Goal: Task Accomplishment & Management: Use online tool/utility

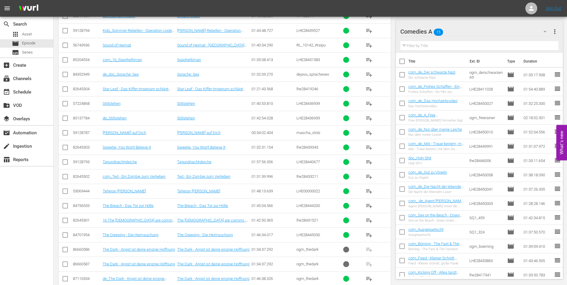
scroll to position [5, 0]
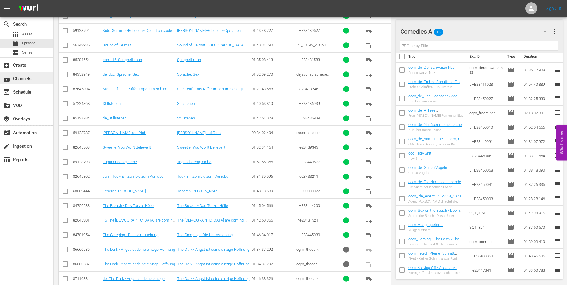
click at [24, 75] on div "subscriptions Channels" at bounding box center [16, 77] width 33 height 5
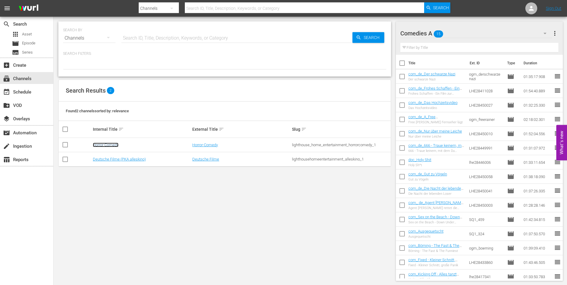
click at [101, 144] on link "Horror-Comedy" at bounding box center [106, 145] width 26 height 4
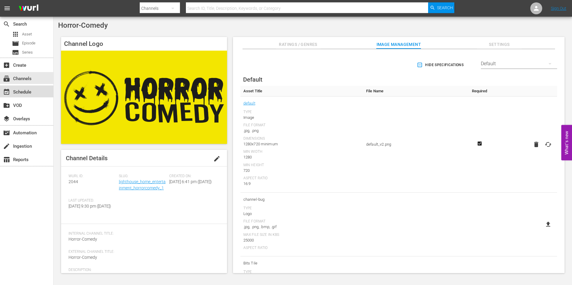
click at [31, 89] on div "event_available Schedule" at bounding box center [16, 90] width 33 height 5
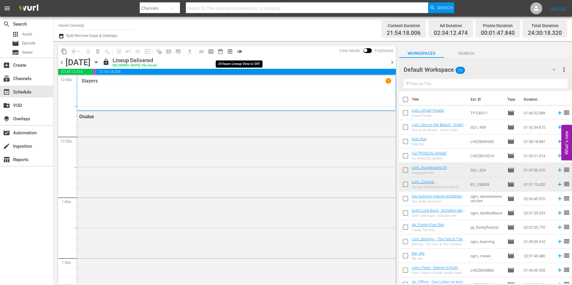
click at [237, 53] on span "toggle_off" at bounding box center [239, 52] width 6 height 6
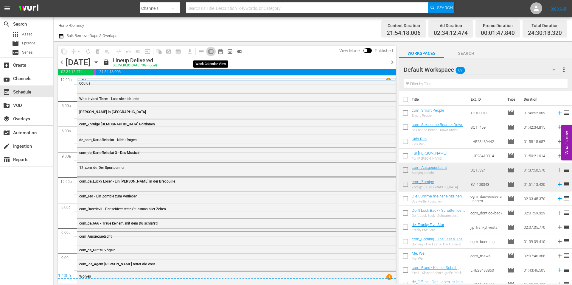
click at [210, 52] on span "calendar_view_week_outlined" at bounding box center [211, 52] width 6 height 6
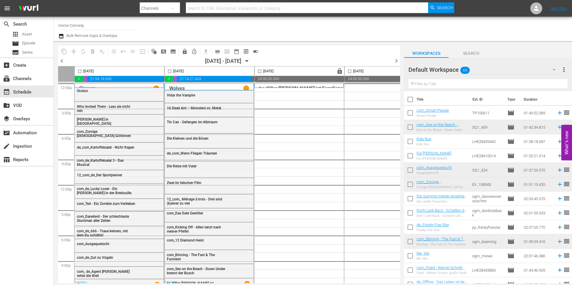
click at [551, 68] on icon "button" at bounding box center [553, 69] width 7 height 7
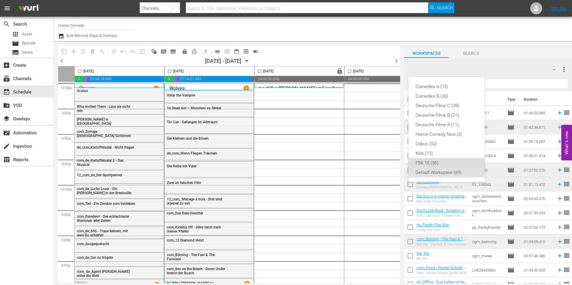
click at [437, 163] on div "FSK 16 (56)" at bounding box center [446, 163] width 62 height 10
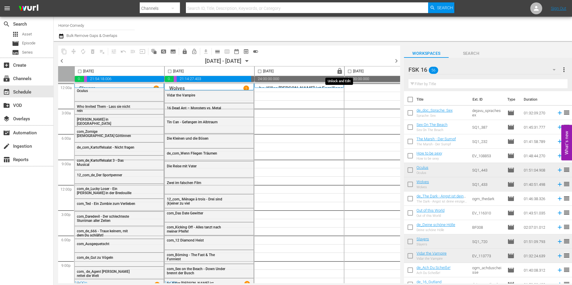
click at [343, 69] on button "lock" at bounding box center [339, 71] width 9 height 9
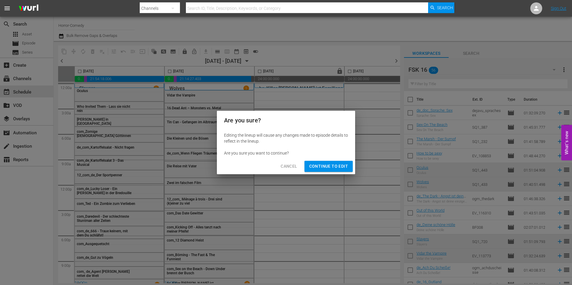
click at [346, 161] on button "Continue to Edit" at bounding box center [328, 166] width 48 height 11
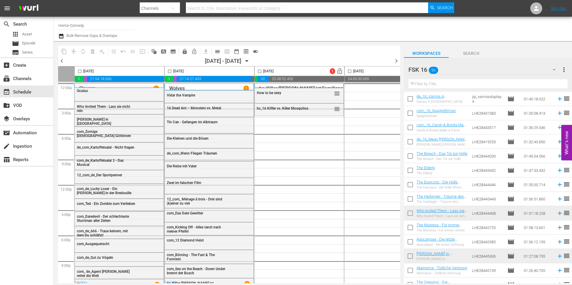
scroll to position [208, 0]
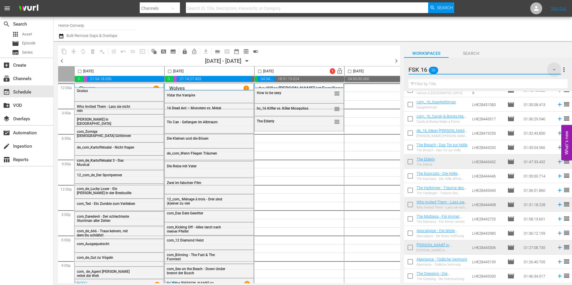
click at [555, 68] on icon "button" at bounding box center [553, 69] width 7 height 7
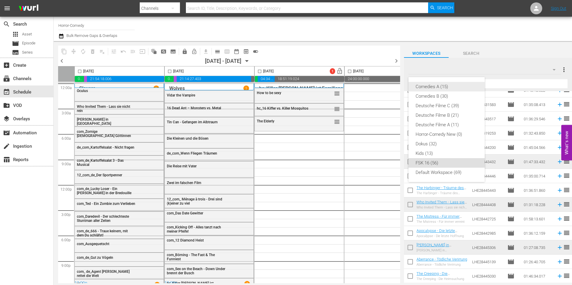
click at [466, 86] on div "Comedies A (15)" at bounding box center [446, 87] width 62 height 10
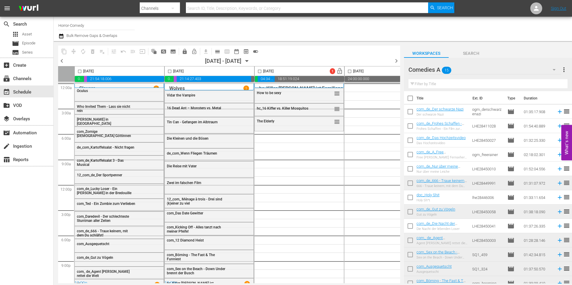
scroll to position [0, 0]
click at [552, 69] on icon "button" at bounding box center [553, 69] width 3 height 1
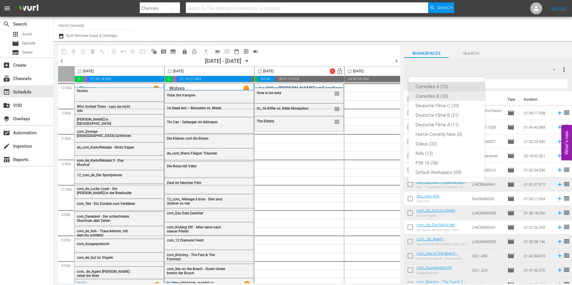
click at [423, 96] on div "Comedies B (30)" at bounding box center [446, 96] width 62 height 10
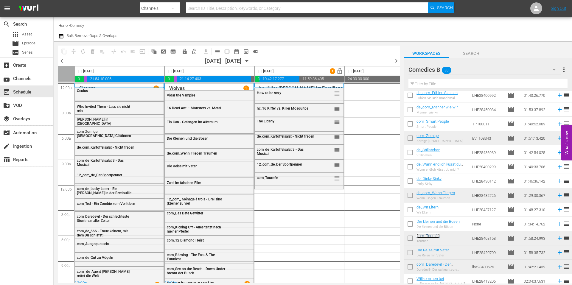
scroll to position [131, 0]
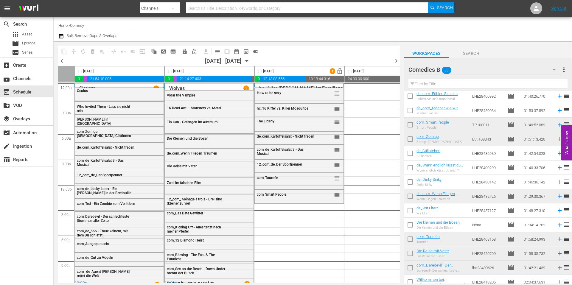
click at [552, 69] on icon "button" at bounding box center [553, 69] width 7 height 7
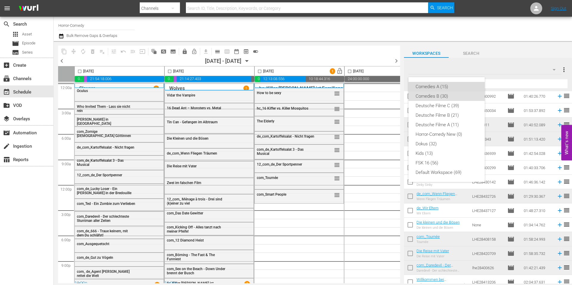
click at [448, 88] on div "Comedies A (15)" at bounding box center [446, 87] width 62 height 10
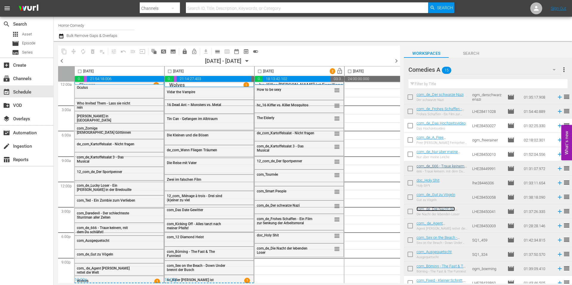
scroll to position [30, 0]
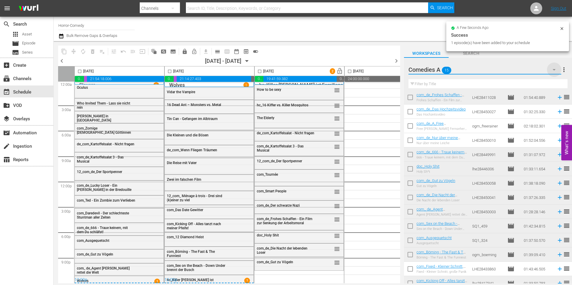
click at [556, 67] on icon "button" at bounding box center [553, 69] width 7 height 7
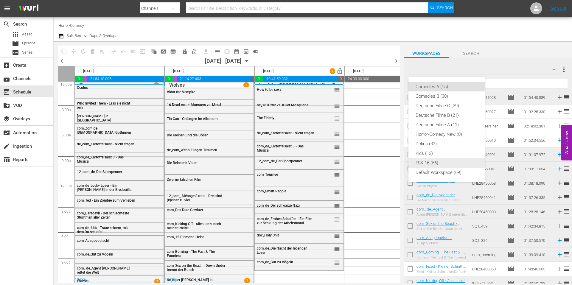
click at [434, 160] on div "FSK 16 (56)" at bounding box center [446, 163] width 62 height 10
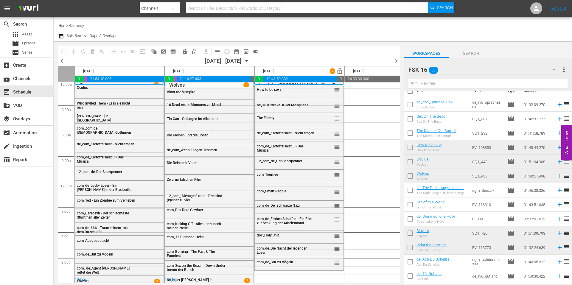
scroll to position [0, 0]
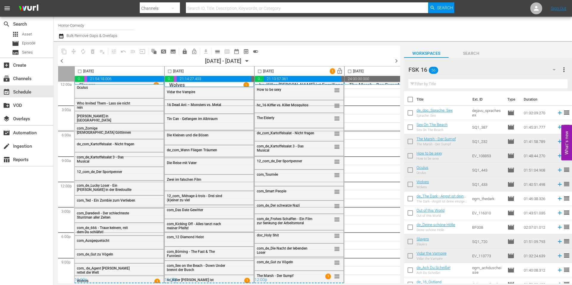
click at [556, 69] on icon "button" at bounding box center [553, 69] width 7 height 7
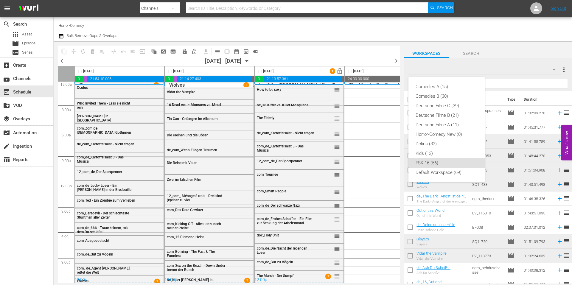
click at [351, 107] on div "Comedies A (15) Comedies B (30) Deutsche Filme C (39) Deutsche Filme B (21) Deu…" at bounding box center [286, 142] width 572 height 285
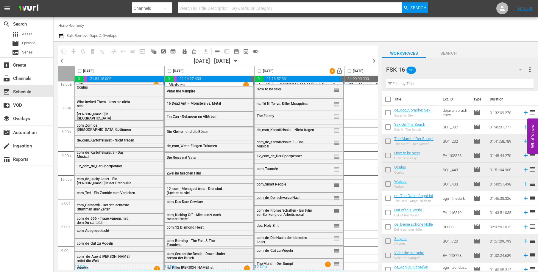
scroll to position [6, 0]
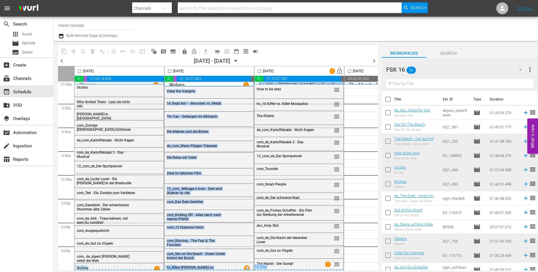
drag, startPoint x: 209, startPoint y: 268, endPoint x: 221, endPoint y: 268, distance: 12.5
click at [268, 268] on div "Wednesday, September 10th 02:34:12.474 00:01:47.840 21:54:18.006 00:00:00.000 T…" at bounding box center [218, 168] width 320 height 204
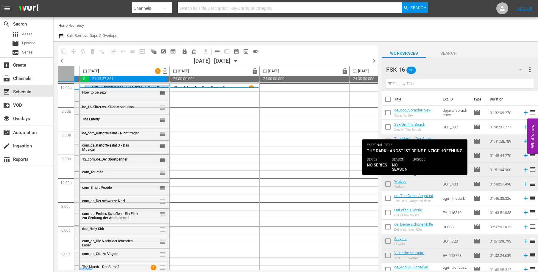
scroll to position [60, 0]
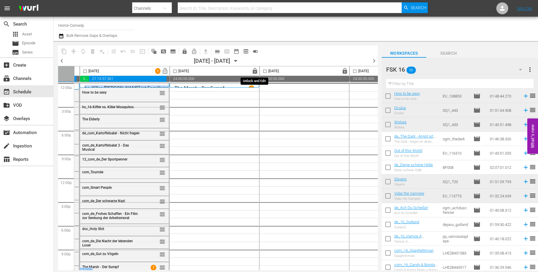
click at [255, 69] on span "lock" at bounding box center [255, 71] width 7 height 7
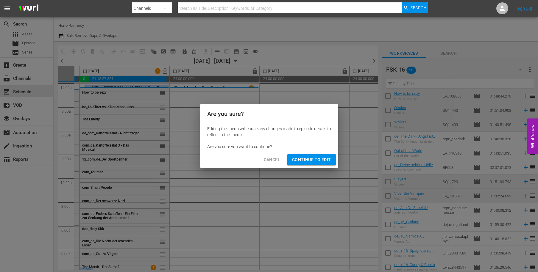
click at [318, 163] on span "Continue to Edit" at bounding box center [311, 159] width 39 height 7
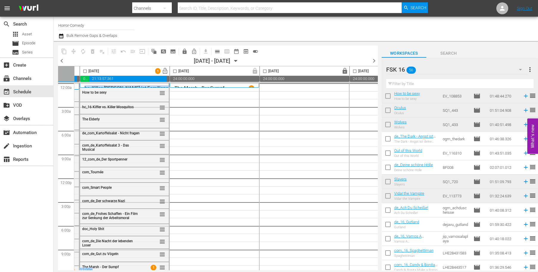
click at [315, 161] on span "Continue to Edit" at bounding box center [311, 159] width 39 height 7
click at [177, 71] on input "checkbox" at bounding box center [174, 72] width 7 height 7
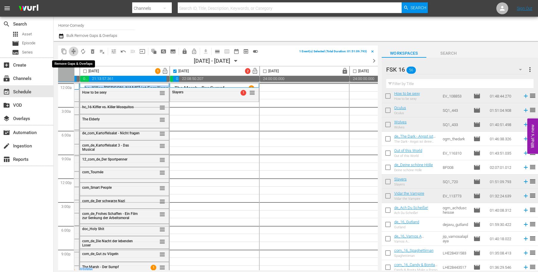
click at [73, 51] on span "compress" at bounding box center [74, 52] width 6 height 6
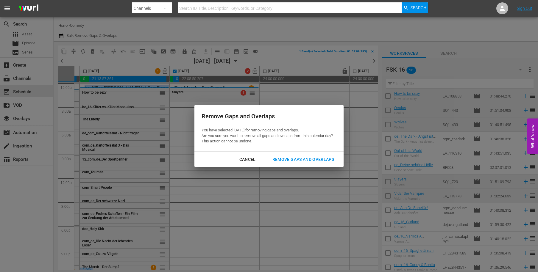
click at [289, 156] on div "Remove Gaps and Overlaps" at bounding box center [303, 159] width 71 height 7
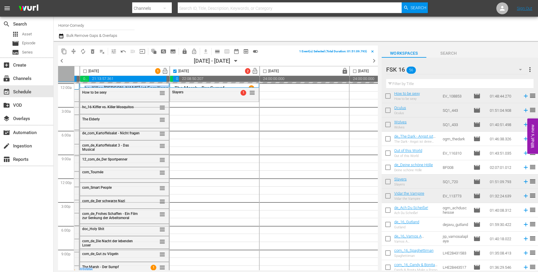
checkbox input "false"
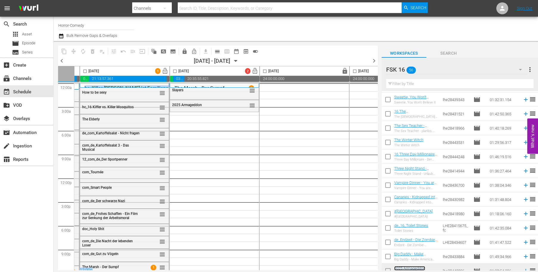
scroll to position [604, 0]
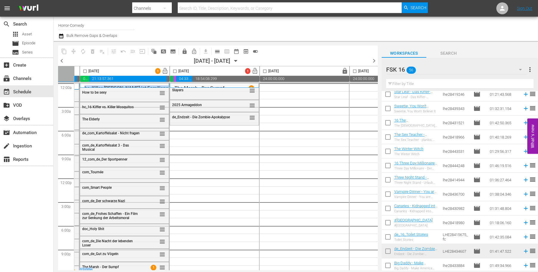
click at [522, 68] on icon "button" at bounding box center [520, 69] width 7 height 7
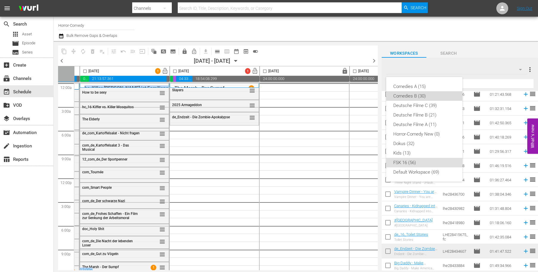
click at [411, 98] on div "Comedies B (30)" at bounding box center [424, 96] width 62 height 10
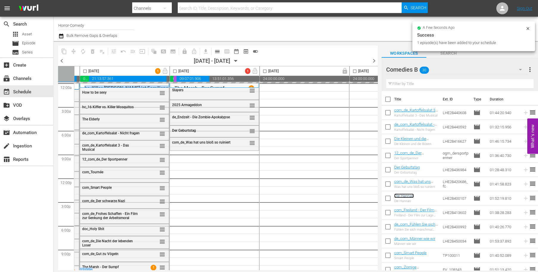
scroll to position [60, 0]
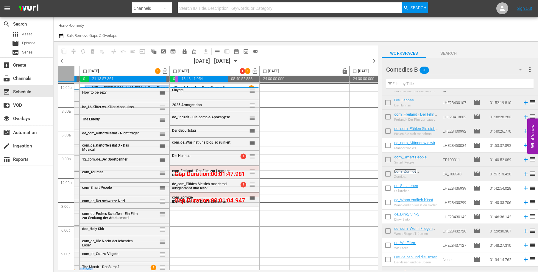
scroll to position [89, 0]
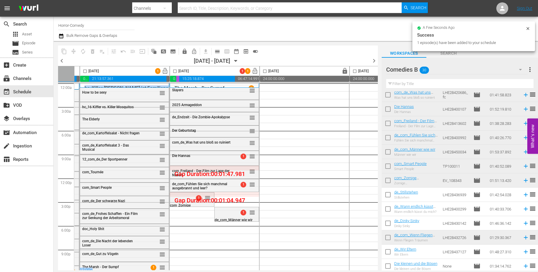
click at [174, 71] on input "checkbox" at bounding box center [174, 72] width 7 height 7
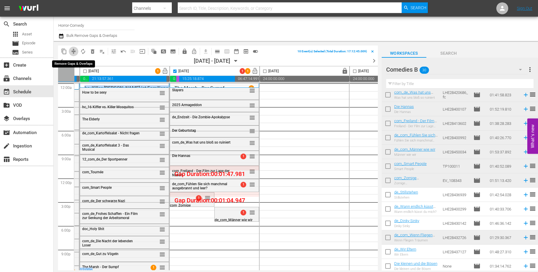
click at [72, 49] on span "compress" at bounding box center [74, 52] width 6 height 6
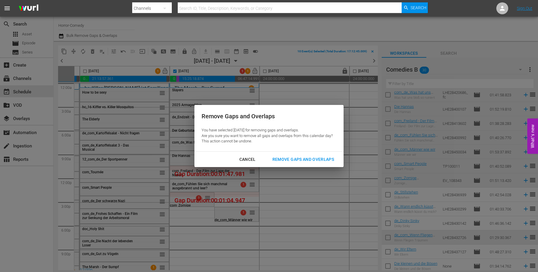
click at [296, 152] on div "Cancel Remove Gaps and Overlaps" at bounding box center [268, 160] width 149 height 16
click at [297, 160] on div "Remove Gaps and Overlaps" at bounding box center [303, 159] width 71 height 7
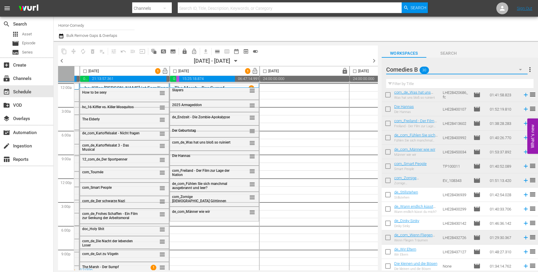
click at [513, 66] on button "button" at bounding box center [520, 70] width 14 height 14
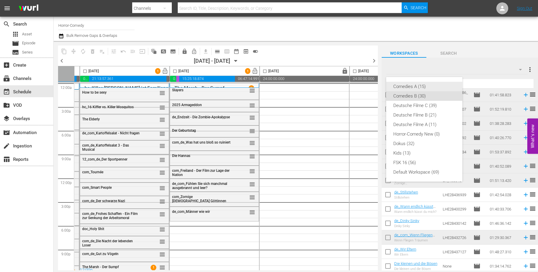
click at [413, 87] on div "Comedies A (15)" at bounding box center [424, 87] width 62 height 10
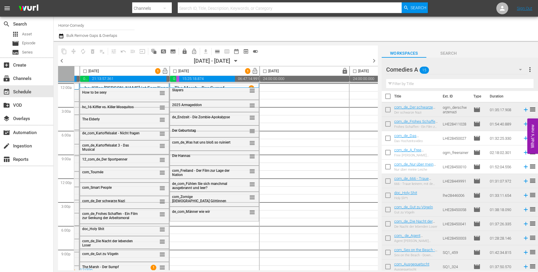
scroll to position [0, 0]
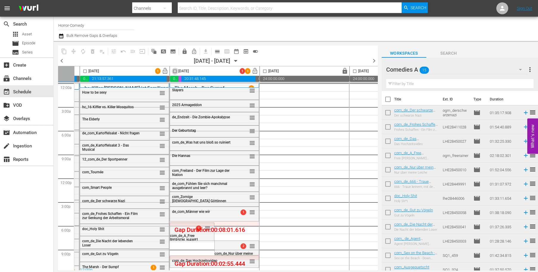
click at [176, 70] on input "checkbox" at bounding box center [174, 72] width 7 height 7
click at [75, 51] on span "compress" at bounding box center [74, 52] width 6 height 6
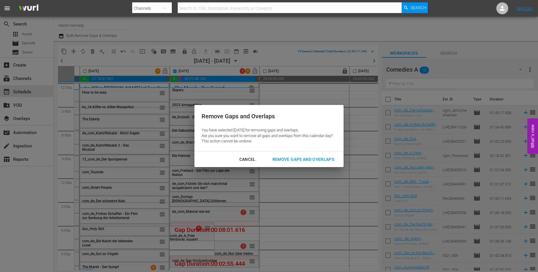
click at [312, 165] on button "Remove Gaps and Overlaps" at bounding box center [303, 159] width 76 height 11
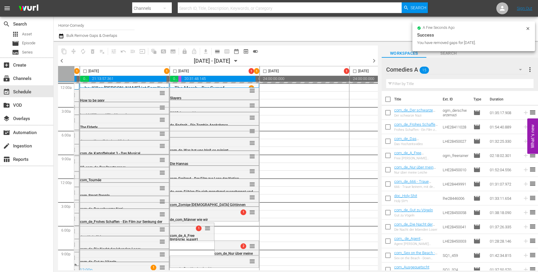
checkbox input "false"
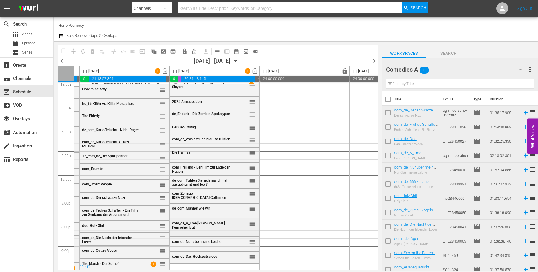
scroll to position [6, 174]
click at [513, 71] on div "Comedies A 15" at bounding box center [456, 69] width 141 height 17
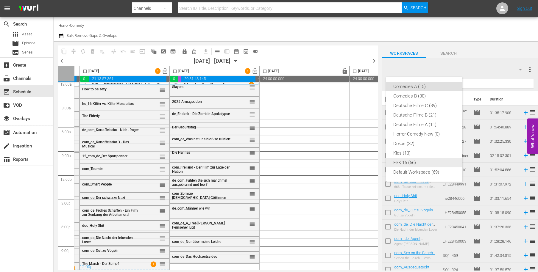
click at [407, 160] on div "FSK 16 (56)" at bounding box center [424, 163] width 62 height 10
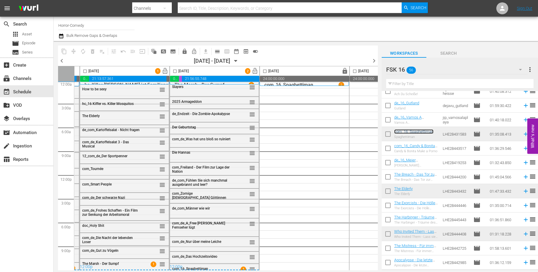
scroll to position [0, 174]
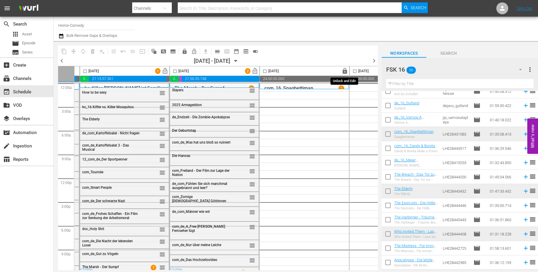
click at [343, 71] on span "lock" at bounding box center [344, 71] width 7 height 7
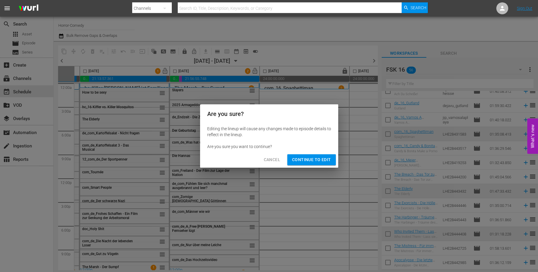
click at [320, 159] on span "Continue to Edit" at bounding box center [311, 159] width 39 height 7
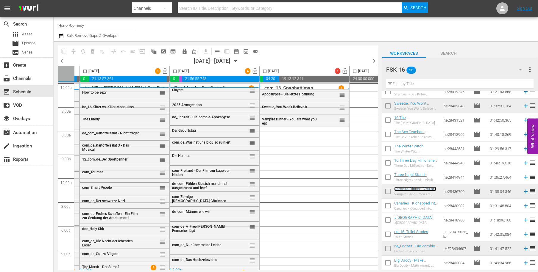
scroll to position [634, 0]
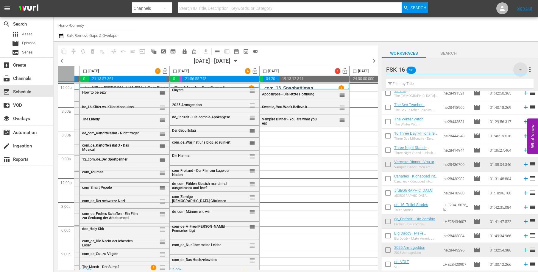
click at [519, 70] on icon "button" at bounding box center [520, 69] width 7 height 7
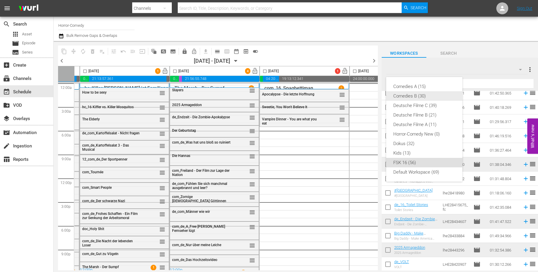
click at [432, 96] on div "Comedies B (30)" at bounding box center [424, 96] width 62 height 10
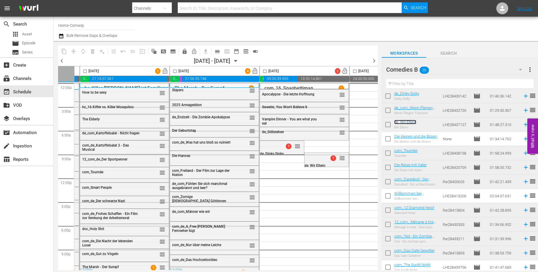
scroll to position [203, 0]
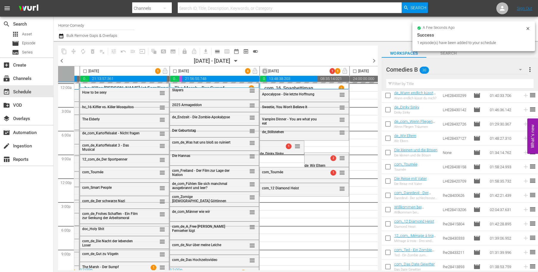
click at [265, 72] on input "checkbox" at bounding box center [264, 72] width 7 height 7
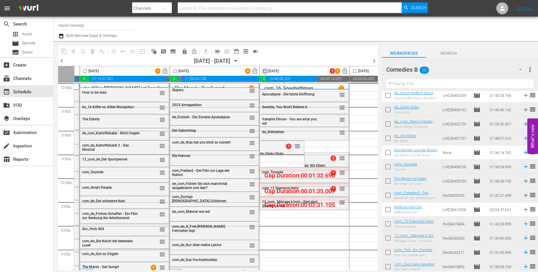
click at [266, 72] on input "checkbox" at bounding box center [264, 72] width 7 height 7
click at [76, 49] on span "compress" at bounding box center [74, 52] width 6 height 6
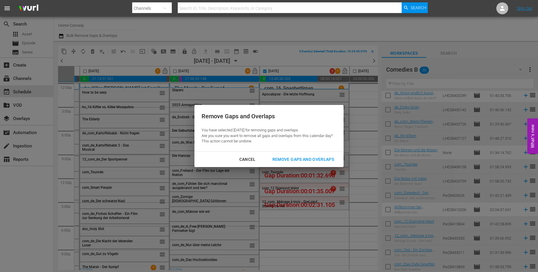
click at [289, 155] on button "Remove Gaps and Overlaps" at bounding box center [303, 159] width 76 height 11
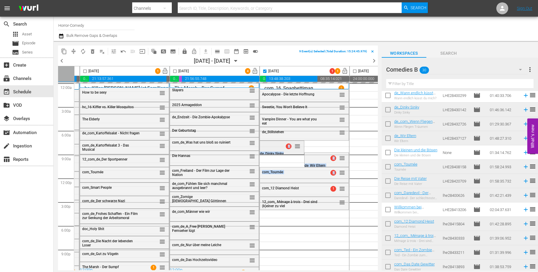
click at [293, 155] on div "com_Tournée 1 reorder 2 reorder de_Wir Eltern 1 reorder de_Dinky Sinky de_Still…" at bounding box center [304, 178] width 89 height 191
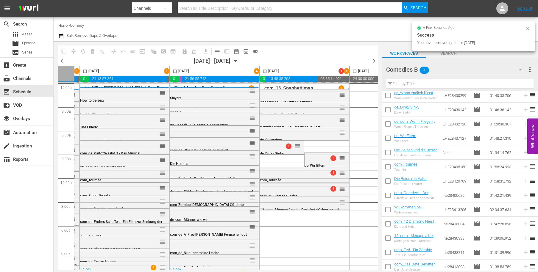
checkbox input "false"
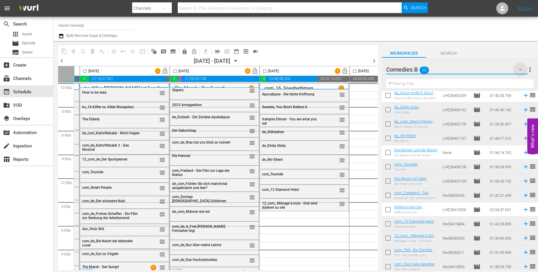
click at [518, 73] on icon "button" at bounding box center [520, 69] width 7 height 7
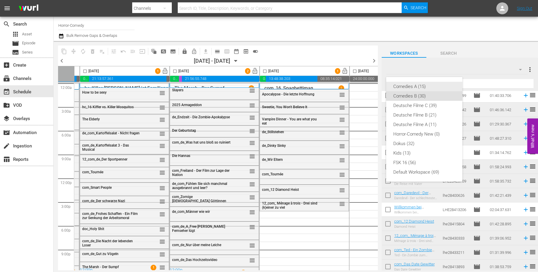
click at [421, 85] on div "Comedies A (15)" at bounding box center [424, 87] width 62 height 10
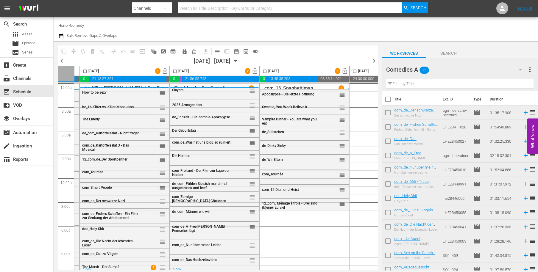
scroll to position [48, 0]
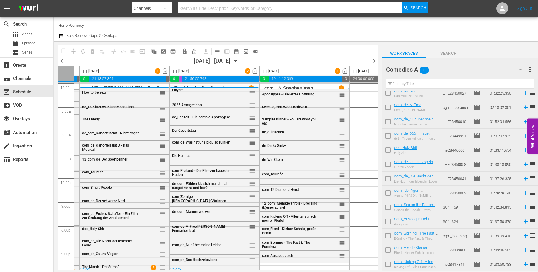
click at [523, 68] on icon "button" at bounding box center [520, 69] width 7 height 7
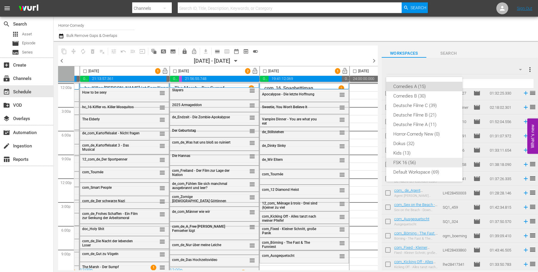
click at [410, 162] on div "FSK 16 (56)" at bounding box center [424, 163] width 62 height 10
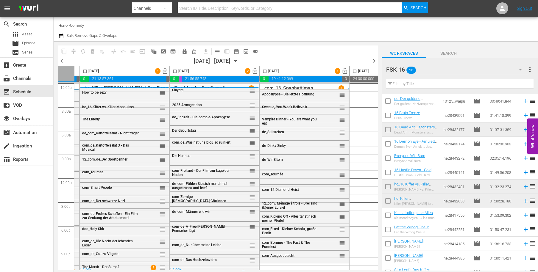
scroll to position [426, 0]
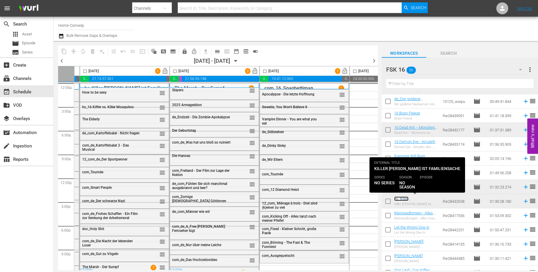
click at [419, 198] on link "hc_Killer [PERSON_NAME] ist Familiensache" at bounding box center [411, 203] width 34 height 13
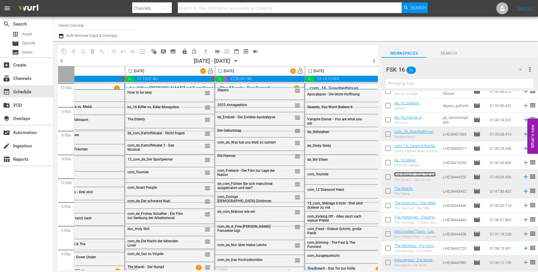
scroll to position [0, 128]
click at [209, 73] on span "lock_open" at bounding box center [211, 71] width 7 height 7
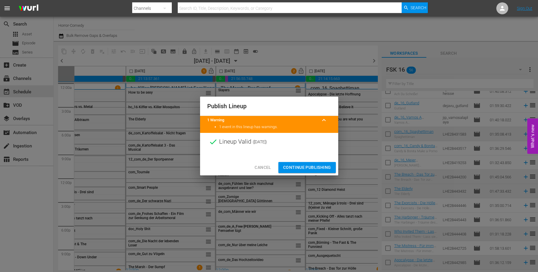
click at [315, 167] on span "Continue Publishing" at bounding box center [307, 167] width 48 height 7
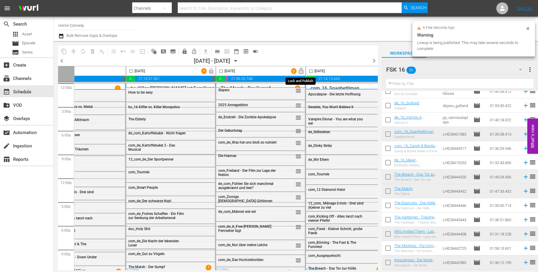
click at [301, 72] on span "lock_open" at bounding box center [301, 71] width 7 height 7
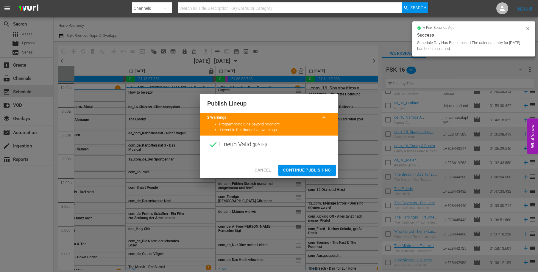
click at [322, 173] on span "Continue Publishing" at bounding box center [307, 170] width 48 height 7
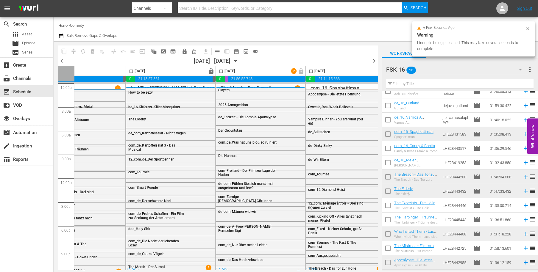
scroll to position [0, 225]
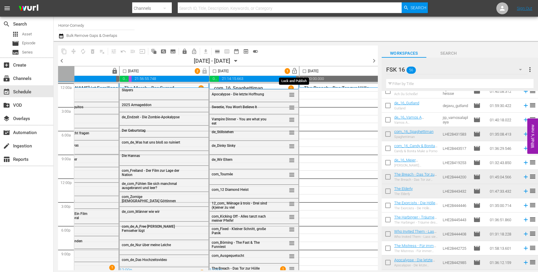
click at [294, 71] on span "lock_open" at bounding box center [294, 71] width 7 height 7
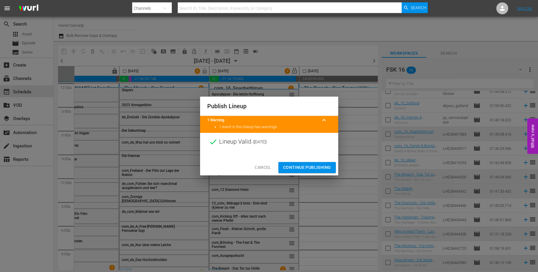
click at [323, 166] on span "Continue Publishing" at bounding box center [307, 167] width 48 height 7
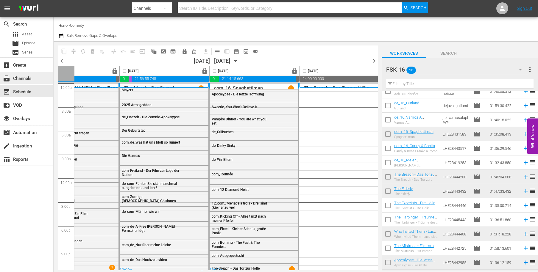
click at [24, 76] on div "subscriptions Channels" at bounding box center [16, 77] width 33 height 5
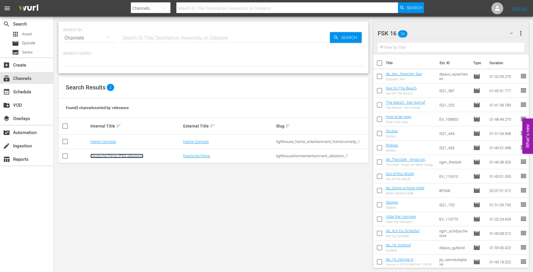
click at [101, 154] on link "Deutsche Filme (PKA alleskino)" at bounding box center [116, 156] width 53 height 4
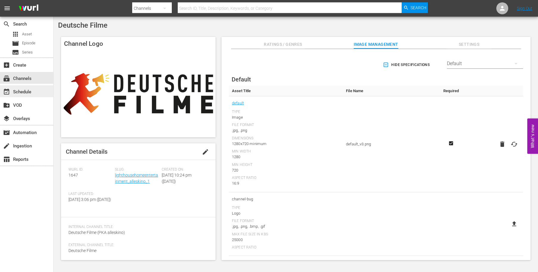
click at [21, 91] on div "event_available Schedule" at bounding box center [16, 90] width 33 height 5
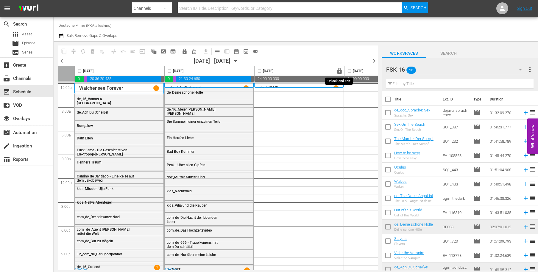
click at [339, 71] on span "lock" at bounding box center [339, 71] width 7 height 7
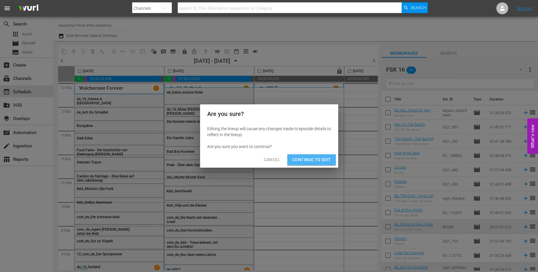
click at [313, 160] on span "Continue to Edit" at bounding box center [311, 159] width 39 height 7
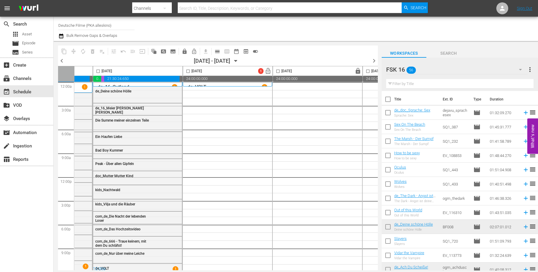
scroll to position [0, 71]
click at [418, 84] on input "text" at bounding box center [459, 84] width 147 height 10
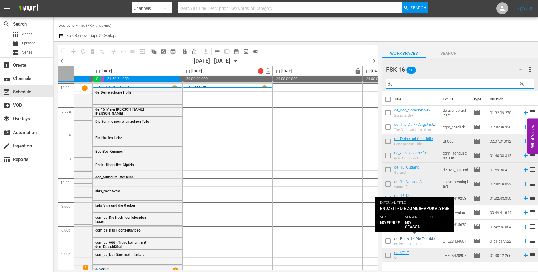
type input "de_"
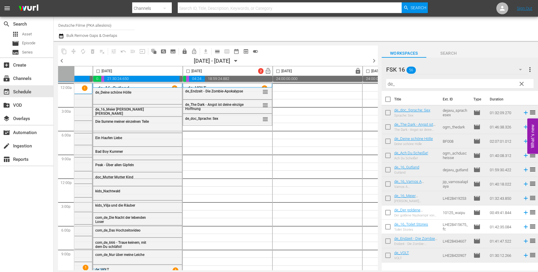
click at [522, 85] on span "clear" at bounding box center [521, 83] width 7 height 7
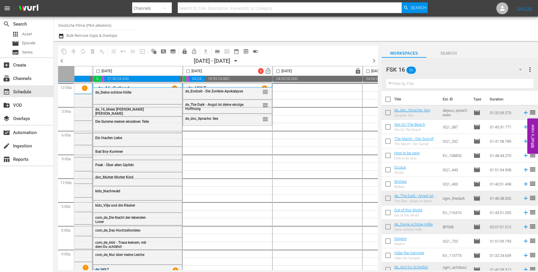
click at [521, 68] on icon "button" at bounding box center [520, 69] width 7 height 7
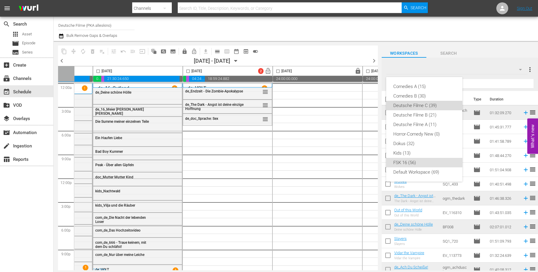
click at [417, 106] on div "Deutsche Filme C (39)" at bounding box center [424, 106] width 62 height 10
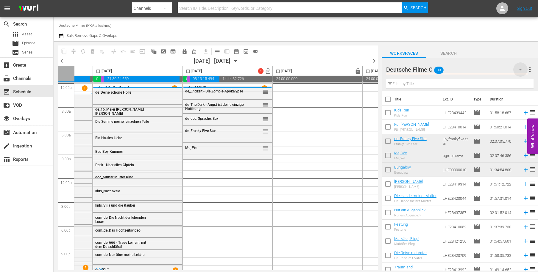
click at [520, 71] on icon "button" at bounding box center [520, 69] width 3 height 1
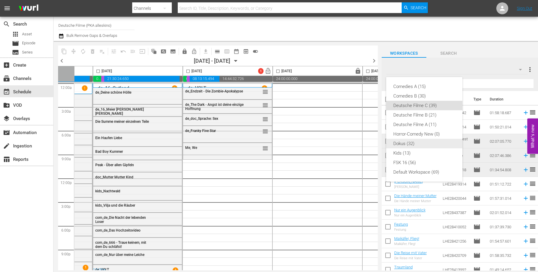
click at [410, 141] on div "Dokus (32)" at bounding box center [424, 144] width 62 height 10
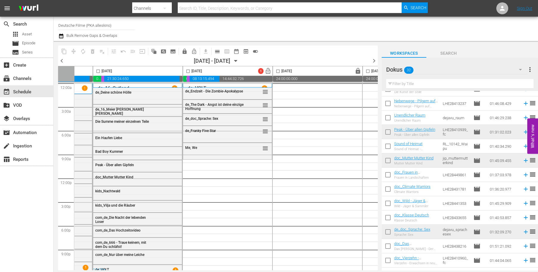
scroll to position [238, 0]
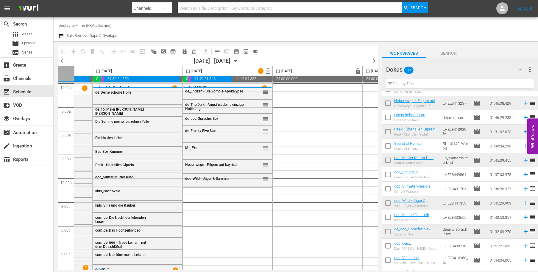
click at [520, 70] on icon "button" at bounding box center [520, 69] width 3 height 1
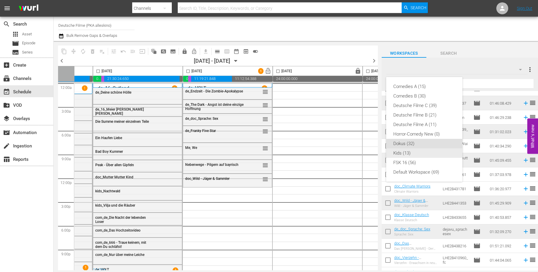
click at [405, 154] on div "Kids (13)" at bounding box center [424, 154] width 62 height 10
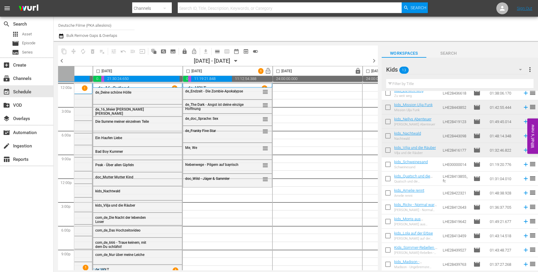
scroll to position [20, 0]
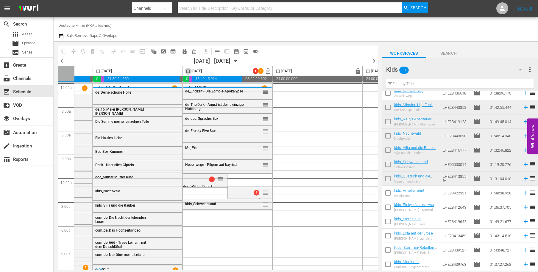
click at [190, 71] on input "checkbox" at bounding box center [188, 72] width 7 height 7
click at [72, 50] on span "compress" at bounding box center [74, 52] width 6 height 6
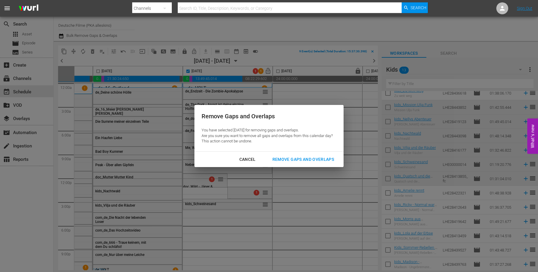
click at [321, 159] on div "Remove Gaps and Overlaps" at bounding box center [303, 159] width 71 height 7
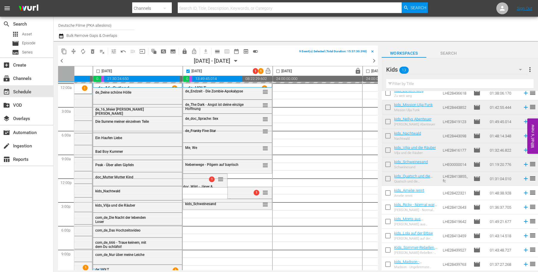
checkbox input "false"
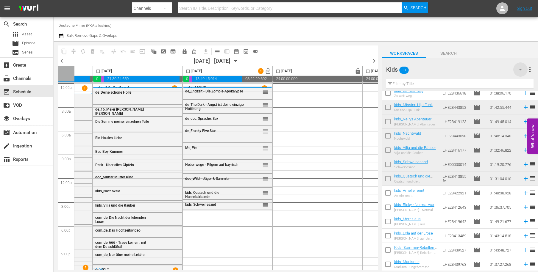
click at [521, 69] on icon "button" at bounding box center [520, 69] width 7 height 7
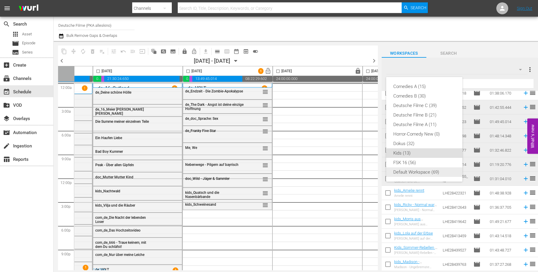
click at [428, 170] on div "Default Workspace (69)" at bounding box center [424, 173] width 62 height 10
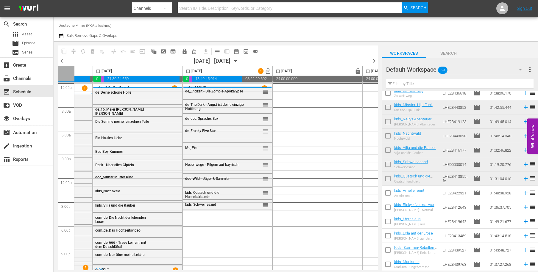
click at [458, 83] on input "text" at bounding box center [459, 84] width 147 height 10
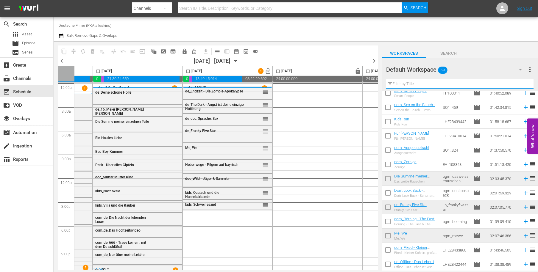
type input "o"
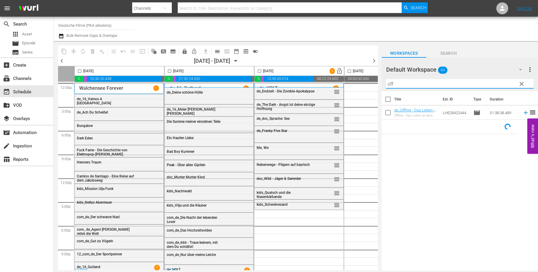
scroll to position [0, 71]
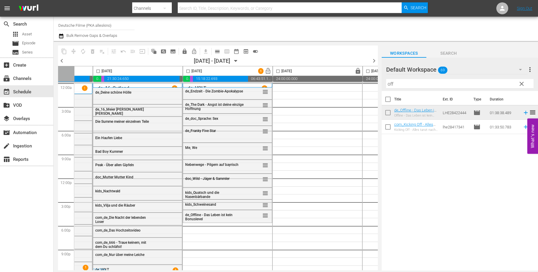
click at [468, 88] on input "off" at bounding box center [459, 84] width 147 height 10
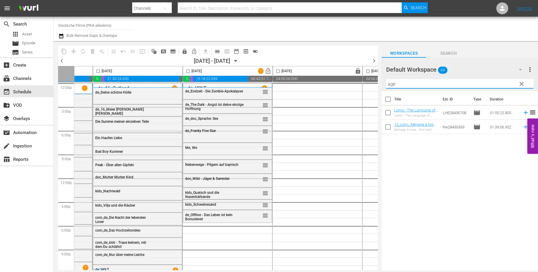
type input "age"
click at [521, 83] on span "clear" at bounding box center [521, 83] width 7 height 7
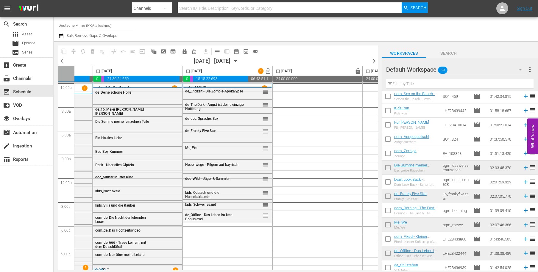
scroll to position [0, 0]
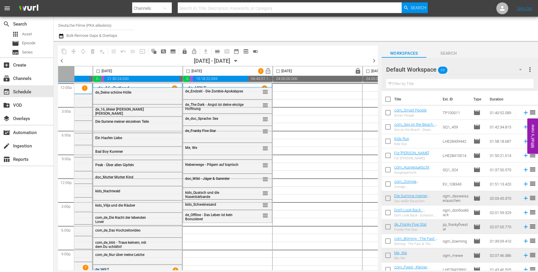
click at [519, 68] on icon "button" at bounding box center [520, 69] width 7 height 7
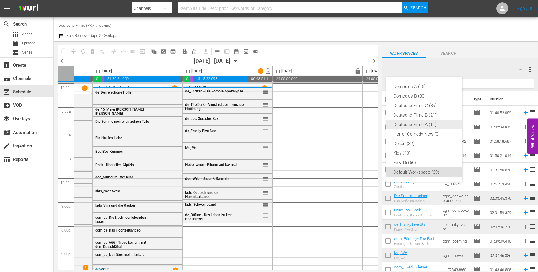
click at [405, 124] on div "Deutsche Filme A (11)" at bounding box center [424, 125] width 62 height 10
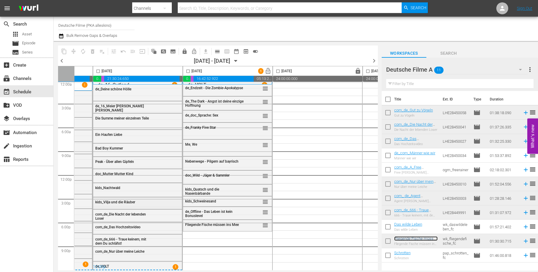
scroll to position [6, 71]
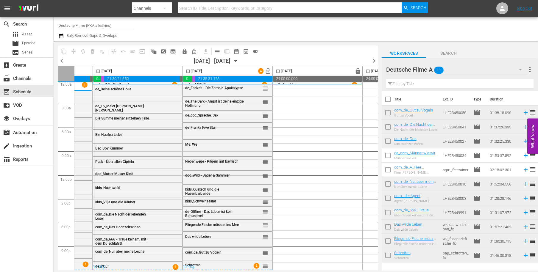
click at [522, 63] on button "button" at bounding box center [520, 70] width 14 height 14
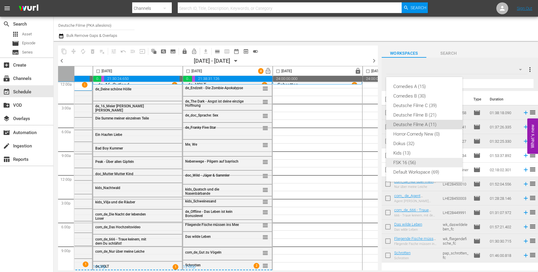
click at [406, 162] on div "FSK 16 (56)" at bounding box center [424, 163] width 62 height 10
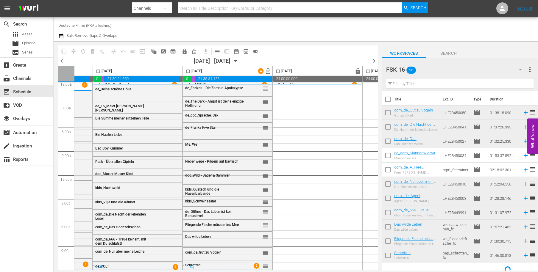
drag, startPoint x: 415, startPoint y: 86, endPoint x: 404, endPoint y: 87, distance: 10.5
click at [415, 86] on input "text" at bounding box center [459, 84] width 147 height 10
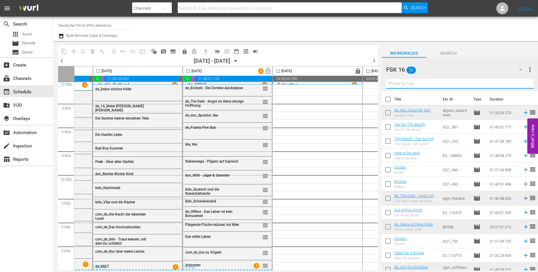
type input "c"
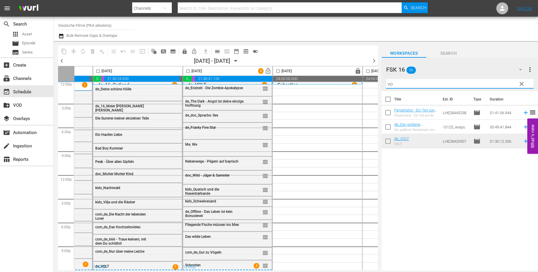
scroll to position [0, 71]
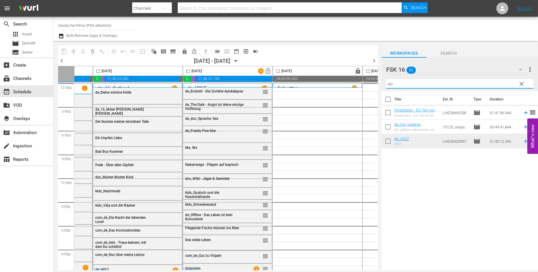
type input "vo"
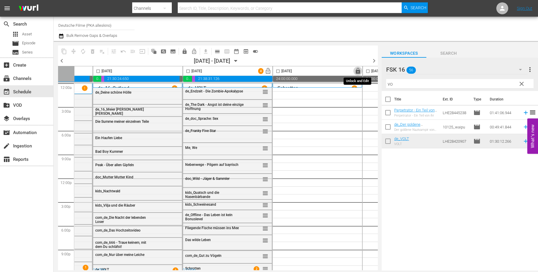
click at [358, 71] on span "lock" at bounding box center [358, 71] width 7 height 7
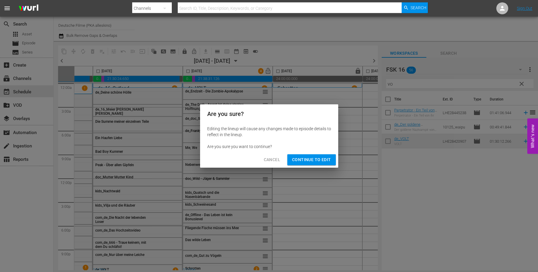
click at [319, 162] on span "Continue to Edit" at bounding box center [311, 159] width 39 height 7
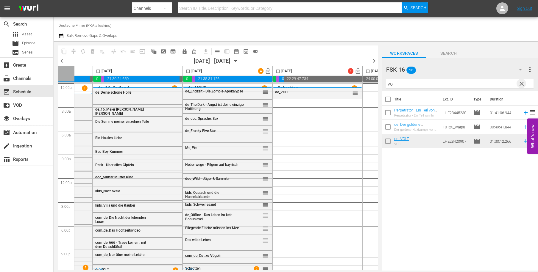
click at [521, 83] on span "clear" at bounding box center [521, 83] width 7 height 7
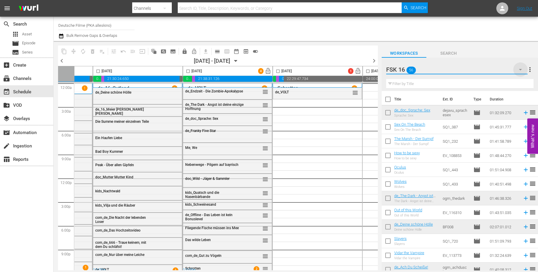
click at [522, 69] on icon "button" at bounding box center [520, 69] width 7 height 7
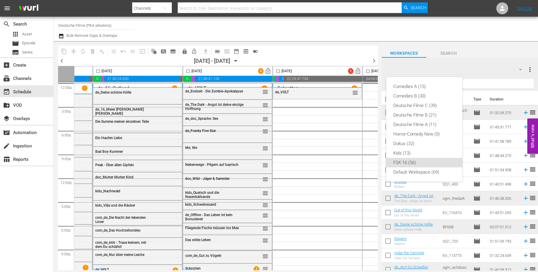
click at [400, 162] on div "FSK 16 (56)" at bounding box center [424, 163] width 62 height 10
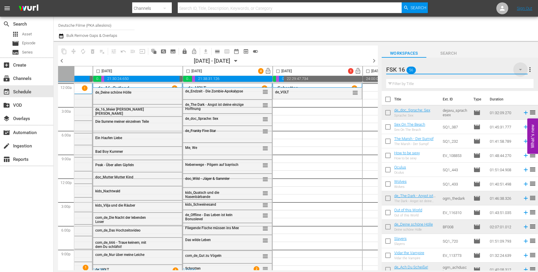
click at [520, 69] on icon "button" at bounding box center [520, 69] width 3 height 1
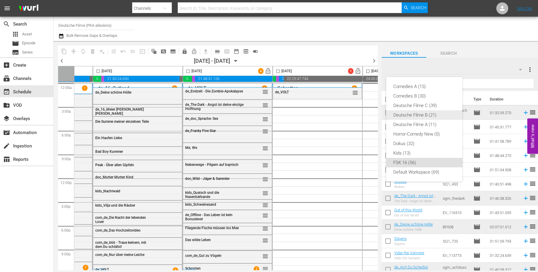
click at [431, 113] on div "Deutsche Filme B (21)" at bounding box center [424, 115] width 62 height 10
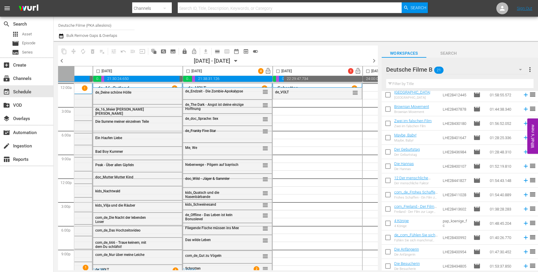
scroll to position [134, 0]
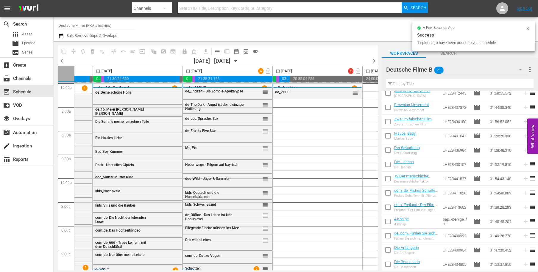
click at [519, 73] on icon "button" at bounding box center [520, 69] width 7 height 7
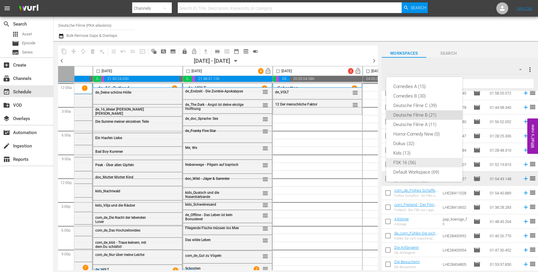
click at [400, 161] on div "FSK 16 (56)" at bounding box center [424, 163] width 62 height 10
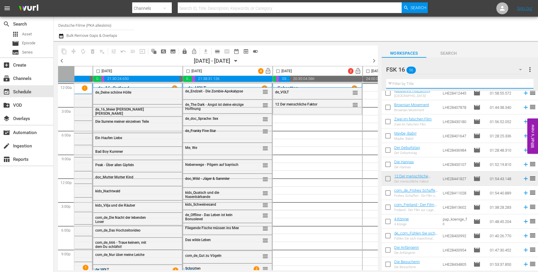
click at [424, 86] on input "text" at bounding box center [459, 84] width 147 height 10
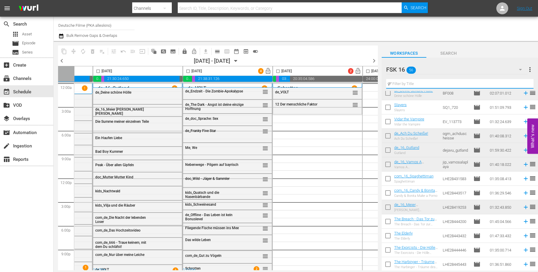
scroll to position [0, 0]
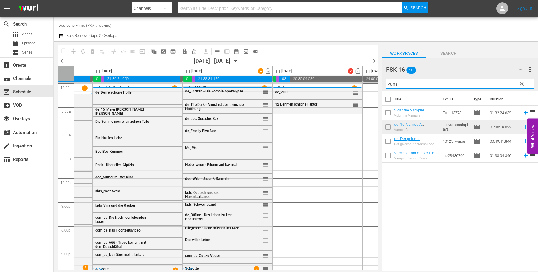
type input "vam"
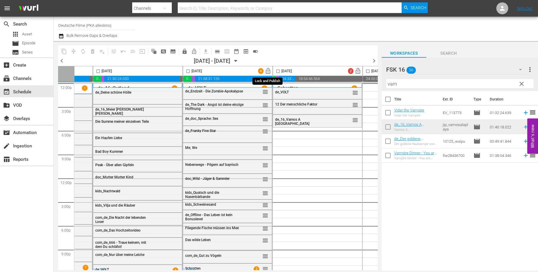
click at [267, 71] on span "lock_open" at bounding box center [268, 71] width 7 height 7
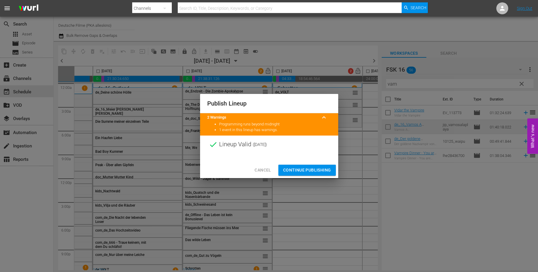
click at [305, 160] on div at bounding box center [269, 158] width 138 height 9
click at [309, 174] on button "Continue Publishing" at bounding box center [306, 170] width 57 height 11
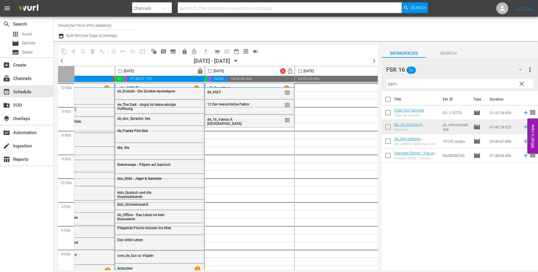
scroll to position [0, 179]
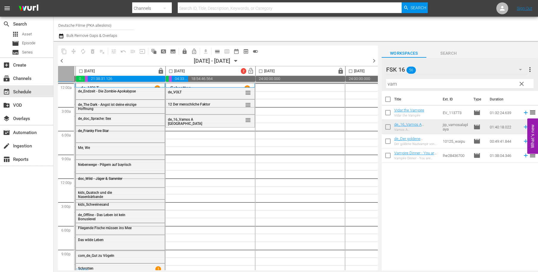
click at [522, 83] on span "clear" at bounding box center [521, 83] width 7 height 7
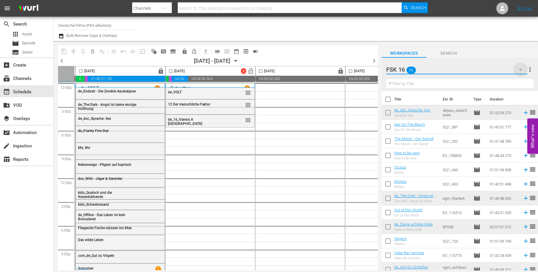
click at [519, 68] on icon "button" at bounding box center [520, 69] width 7 height 7
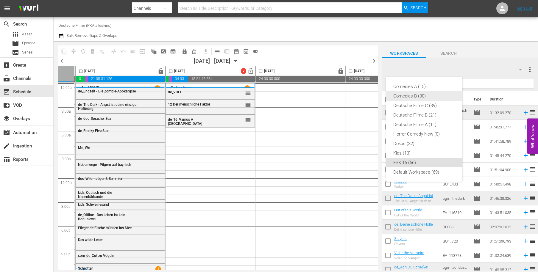
drag, startPoint x: 406, startPoint y: 94, endPoint x: 414, endPoint y: 98, distance: 8.9
click at [406, 94] on div "Comedies B (30)" at bounding box center [424, 96] width 62 height 10
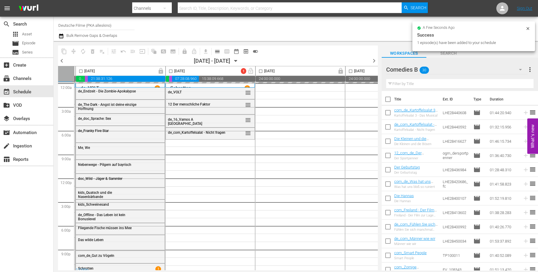
click at [520, 69] on icon "button" at bounding box center [520, 69] width 7 height 7
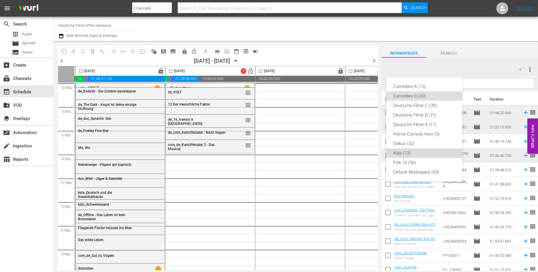
click at [412, 150] on div "Kids (13)" at bounding box center [424, 154] width 62 height 10
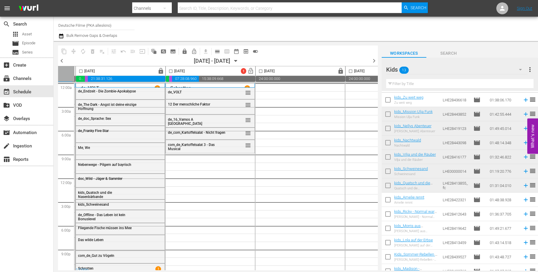
scroll to position [20, 0]
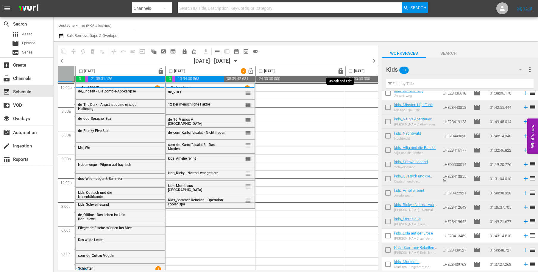
click at [342, 69] on span "lock" at bounding box center [340, 71] width 7 height 7
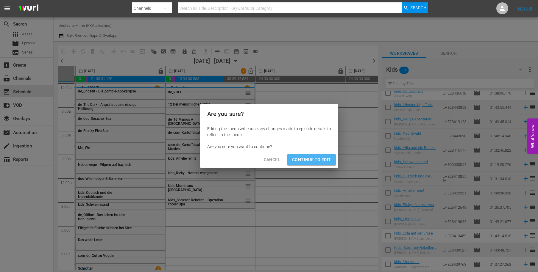
click at [320, 162] on span "Continue to Edit" at bounding box center [311, 159] width 39 height 7
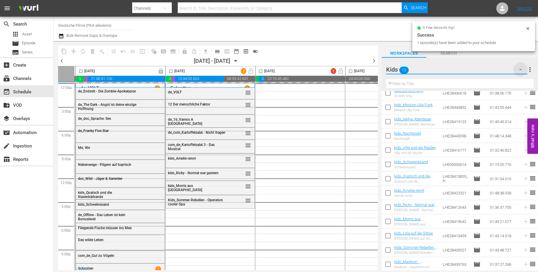
click at [522, 68] on icon "button" at bounding box center [520, 69] width 7 height 7
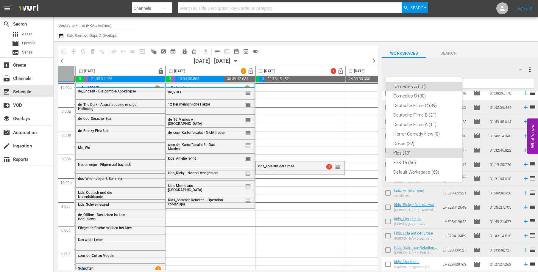
click at [415, 88] on div "Comedies A (15)" at bounding box center [424, 87] width 62 height 10
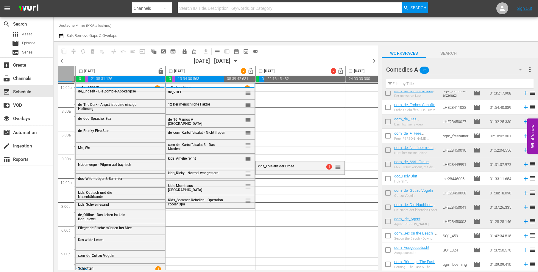
scroll to position [0, 0]
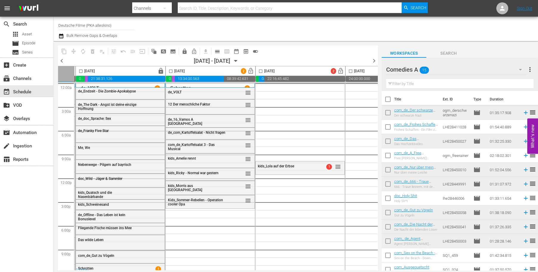
click at [405, 87] on input "text" at bounding box center [459, 84] width 147 height 10
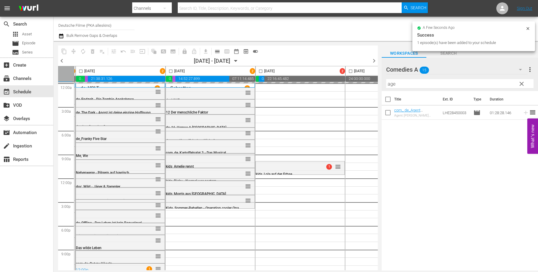
click at [415, 85] on input "age" at bounding box center [459, 84] width 147 height 10
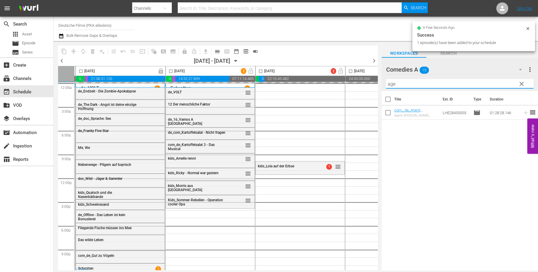
click at [415, 85] on input "age" at bounding box center [459, 84] width 147 height 10
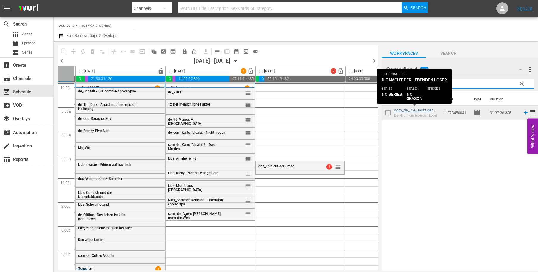
type input "lose"
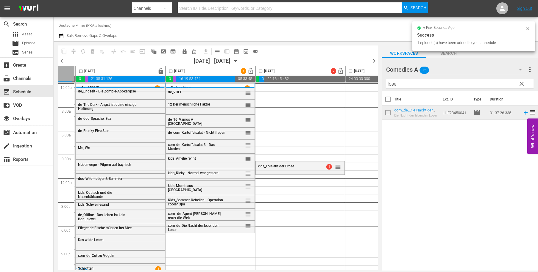
click at [521, 84] on span "clear" at bounding box center [521, 83] width 7 height 7
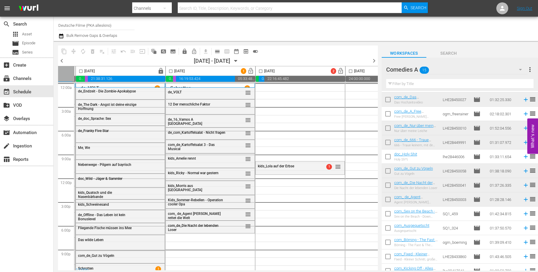
scroll to position [48, 0]
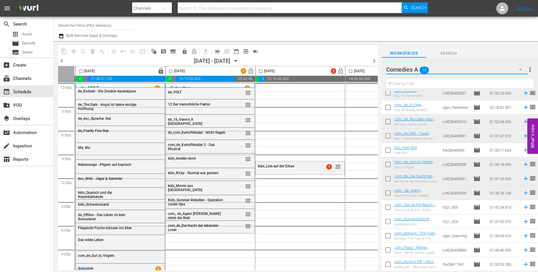
click at [519, 65] on button "button" at bounding box center [520, 70] width 14 height 14
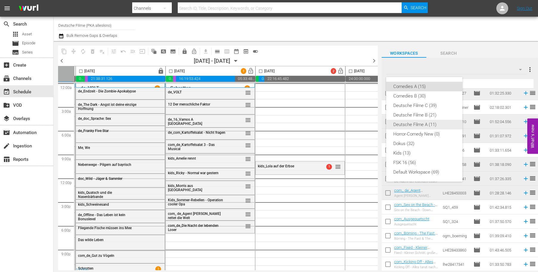
click at [416, 124] on div "Deutsche Filme A (11)" at bounding box center [424, 125] width 62 height 10
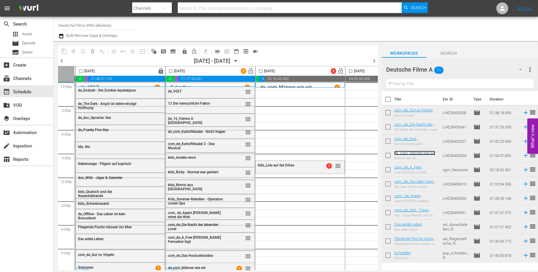
scroll to position [0, 179]
click at [250, 70] on span "lock_open" at bounding box center [250, 71] width 7 height 7
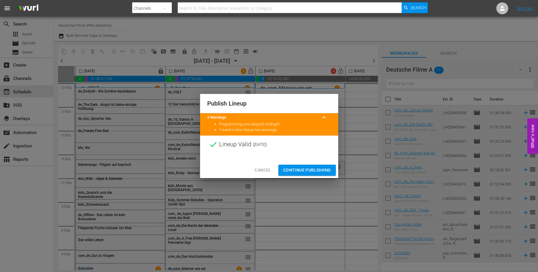
click at [313, 168] on span "Continue Publishing" at bounding box center [307, 170] width 48 height 7
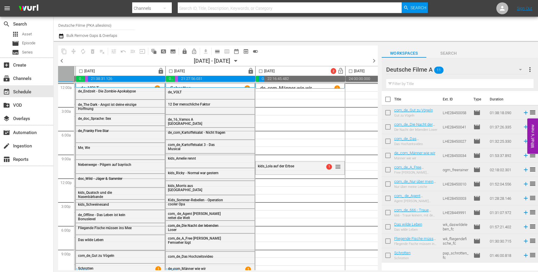
click at [521, 69] on icon "button" at bounding box center [520, 69] width 7 height 7
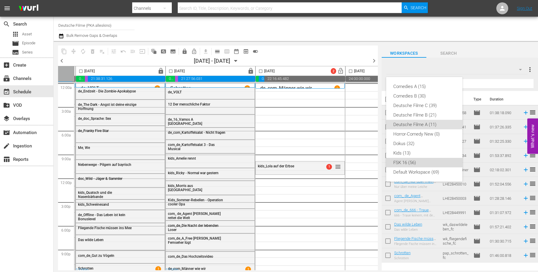
click at [419, 163] on div "FSK 16 (56)" at bounding box center [424, 163] width 62 height 10
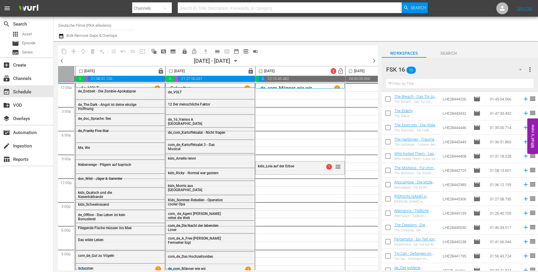
scroll to position [277, 0]
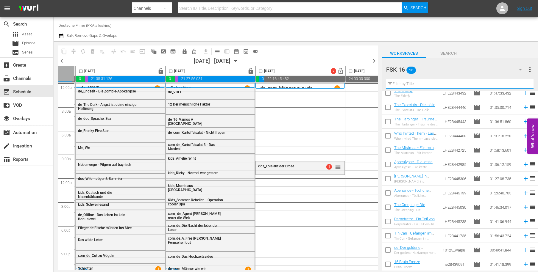
click at [402, 84] on input "text" at bounding box center [459, 84] width 147 height 10
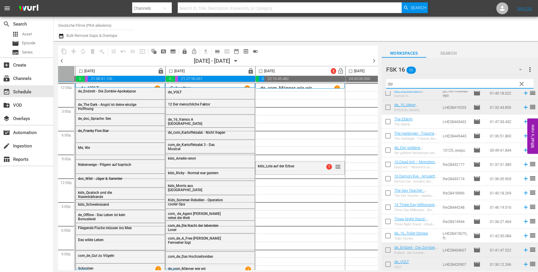
scroll to position [105, 0]
click at [408, 84] on input "de" at bounding box center [459, 84] width 147 height 10
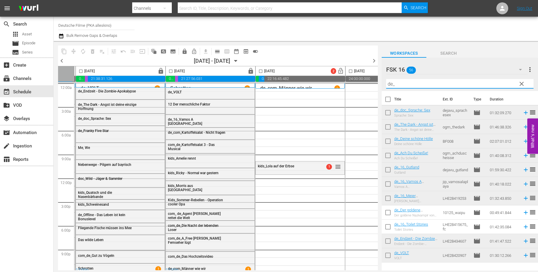
scroll to position [0, 0]
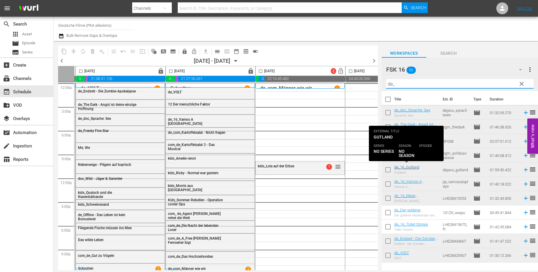
type input "de_"
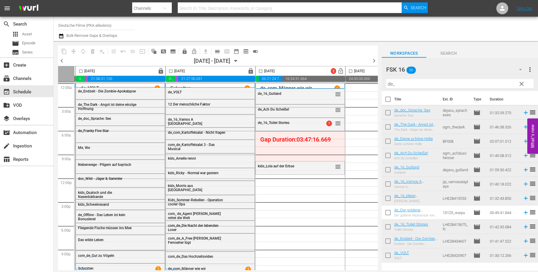
click at [521, 83] on span "clear" at bounding box center [521, 83] width 7 height 7
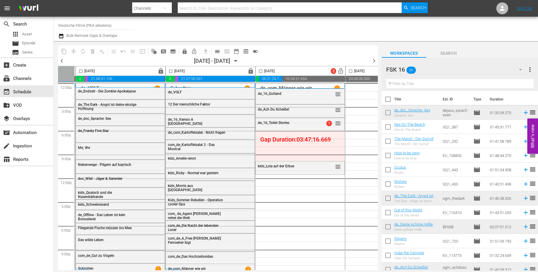
click at [521, 68] on icon "button" at bounding box center [520, 69] width 7 height 7
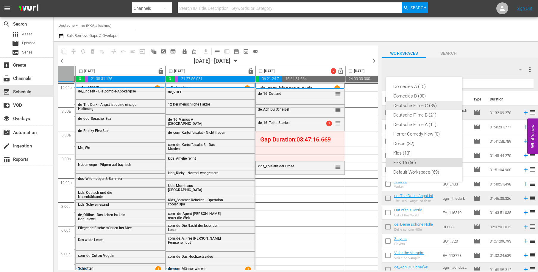
click at [432, 107] on div "Deutsche Filme C (39)" at bounding box center [424, 106] width 62 height 10
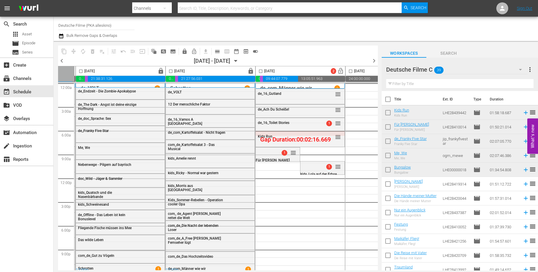
click at [260, 71] on input "checkbox" at bounding box center [260, 72] width 7 height 7
click at [74, 49] on span "compress" at bounding box center [74, 52] width 6 height 6
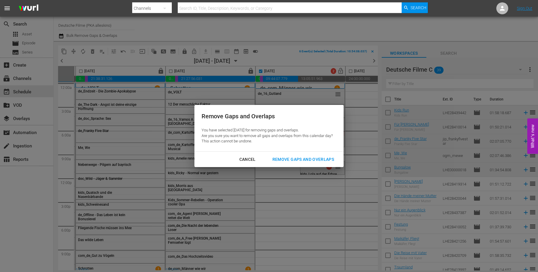
drag, startPoint x: 298, startPoint y: 157, endPoint x: 308, endPoint y: 162, distance: 10.7
click at [299, 157] on div "Remove Gaps and Overlaps" at bounding box center [303, 159] width 71 height 7
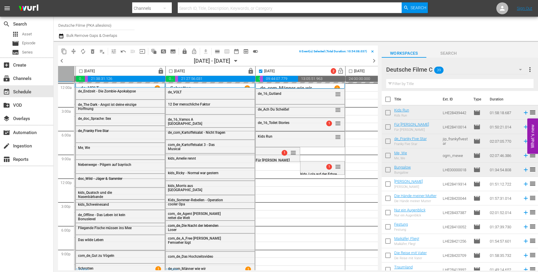
checkbox input "false"
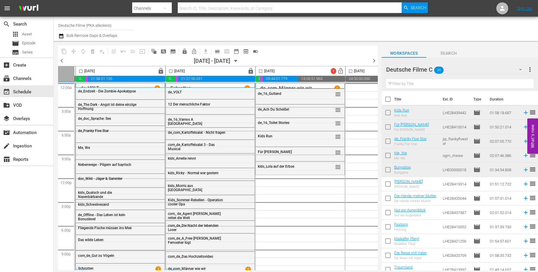
click at [515, 69] on button "button" at bounding box center [520, 70] width 14 height 14
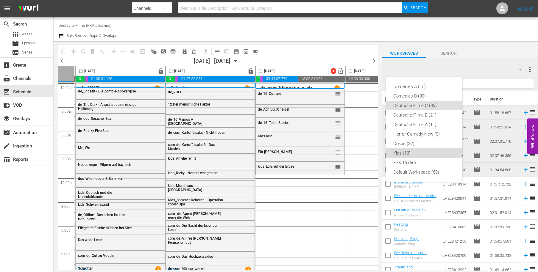
click at [413, 155] on div "Kids (13)" at bounding box center [424, 154] width 62 height 10
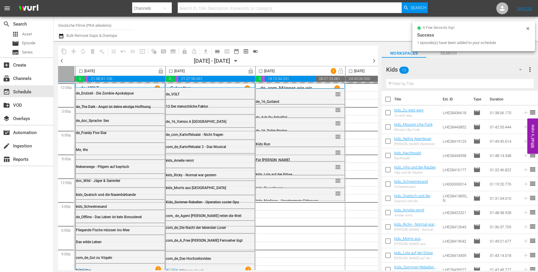
click at [520, 67] on icon "button" at bounding box center [520, 69] width 7 height 7
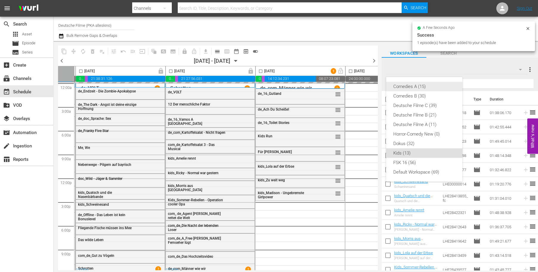
click at [415, 86] on div "Comedies A (15)" at bounding box center [424, 87] width 62 height 10
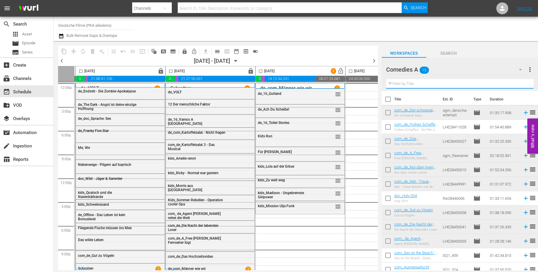
click at [432, 83] on input "text" at bounding box center [459, 84] width 147 height 10
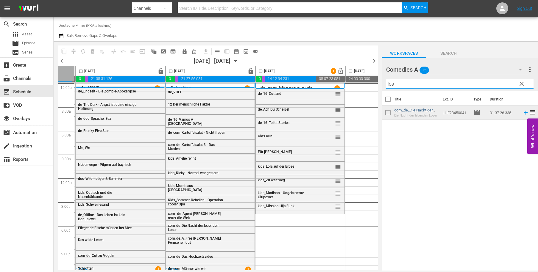
type input "los"
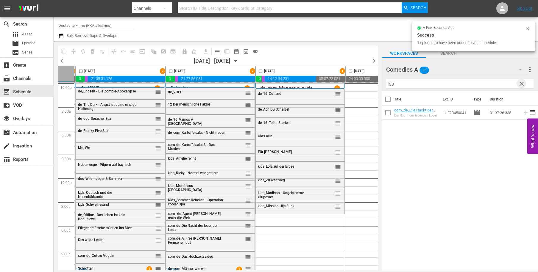
click at [522, 82] on span "clear" at bounding box center [521, 83] width 7 height 7
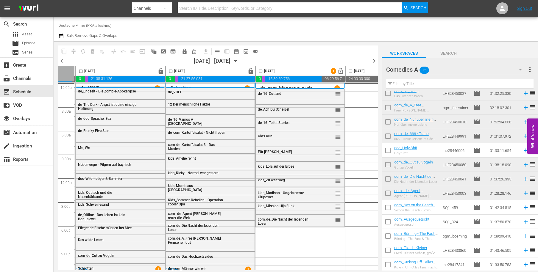
scroll to position [48, 0]
click at [521, 68] on icon "button" at bounding box center [520, 69] width 7 height 7
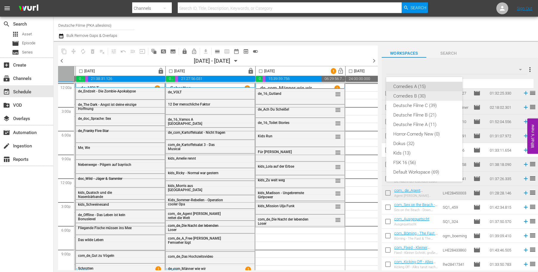
click at [413, 95] on div "Comedies B (30)" at bounding box center [424, 96] width 62 height 10
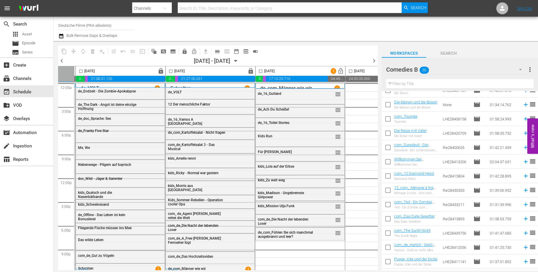
scroll to position [263, 0]
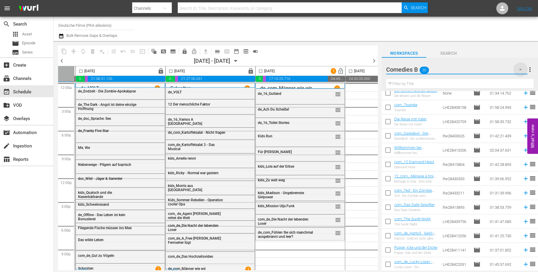
click at [519, 69] on icon "button" at bounding box center [520, 69] width 7 height 7
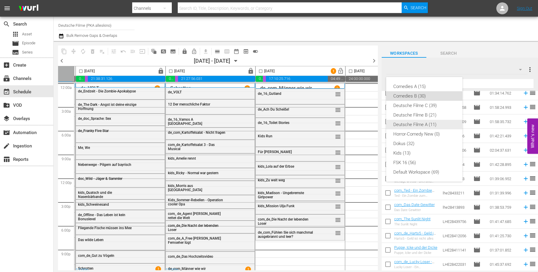
click at [412, 121] on div "Deutsche Filme A (11)" at bounding box center [424, 125] width 62 height 10
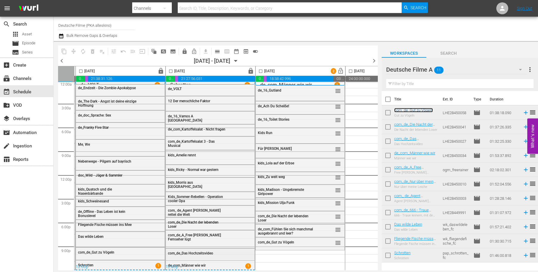
scroll to position [6, 179]
click at [261, 69] on input "checkbox" at bounding box center [260, 72] width 7 height 7
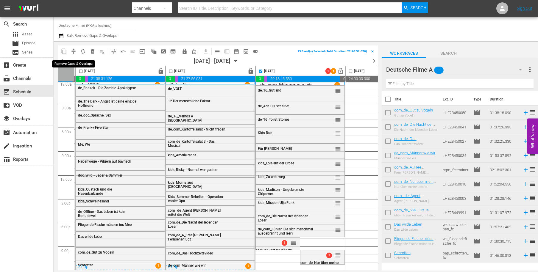
click at [72, 51] on span "compress" at bounding box center [74, 52] width 6 height 6
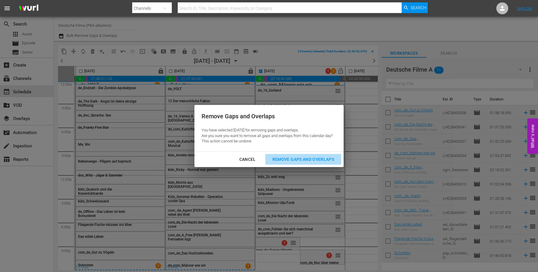
click at [305, 159] on div "Remove Gaps and Overlaps" at bounding box center [303, 159] width 71 height 7
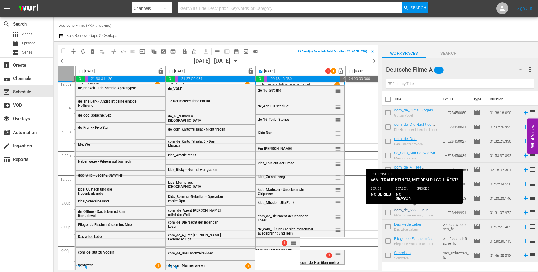
checkbox input "false"
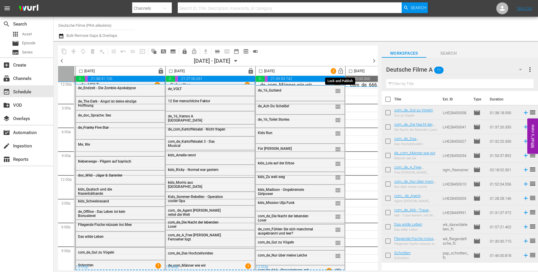
click at [341, 70] on span "lock_open" at bounding box center [340, 71] width 7 height 7
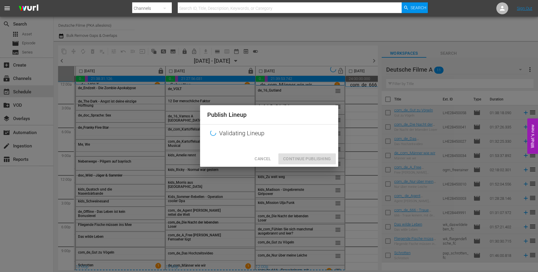
click at [320, 151] on div at bounding box center [269, 146] width 138 height 9
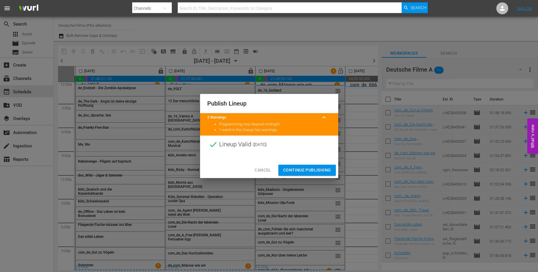
click at [320, 167] on span "Continue Publishing" at bounding box center [307, 170] width 48 height 7
